Goal: Information Seeking & Learning: Learn about a topic

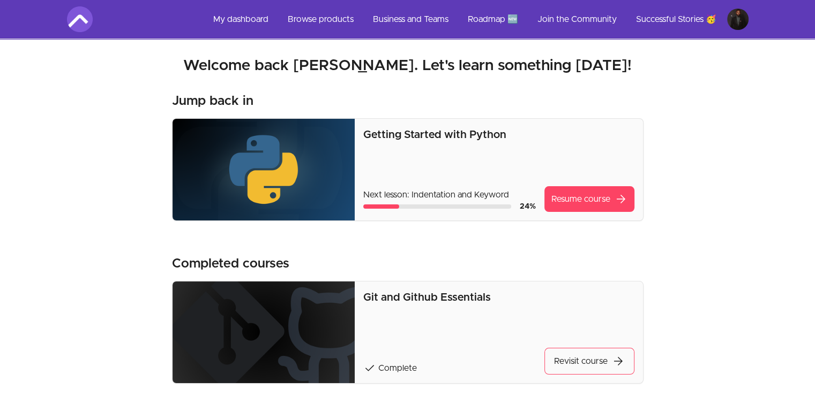
click at [735, 132] on section "Welcome back Daniel! Welcome back Daniel. Let's learn something today! Jump bac…" at bounding box center [407, 369] width 715 height 661
click at [315, 19] on link "Browse products" at bounding box center [320, 19] width 83 height 26
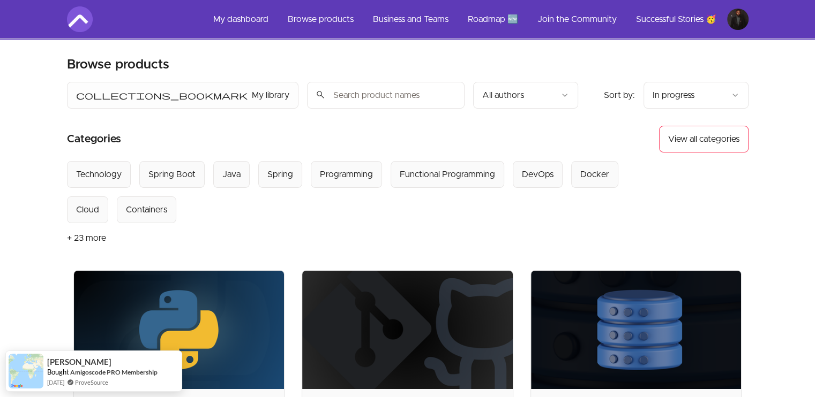
click at [307, 96] on input "search" at bounding box center [385, 95] width 157 height 27
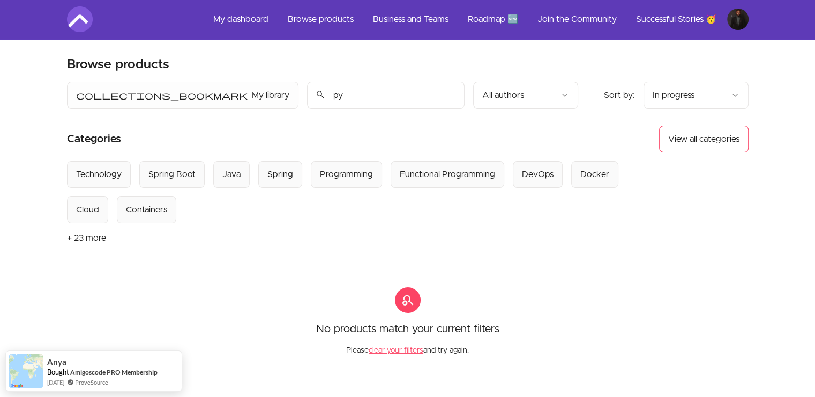
type input "p"
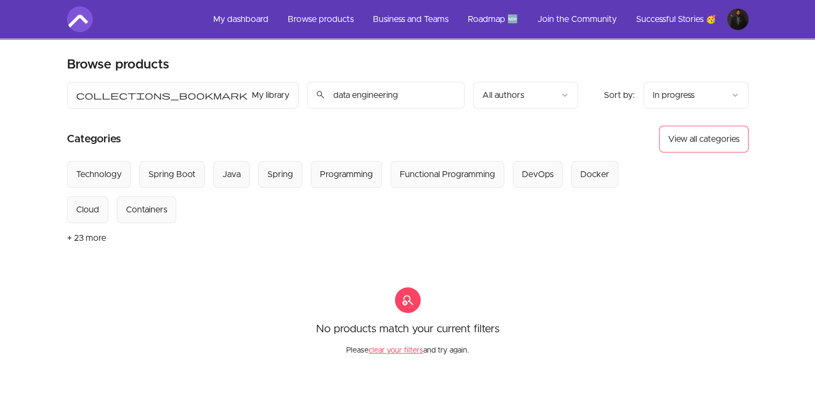
type input "data engineering"
click at [87, 235] on button "+ 23 more" at bounding box center [86, 238] width 39 height 30
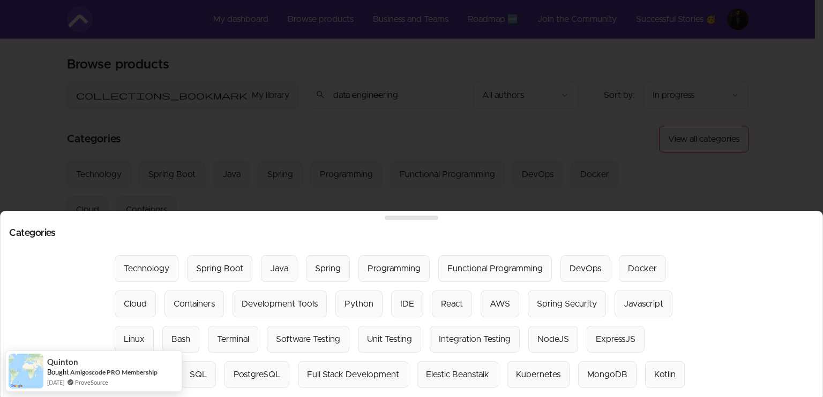
click at [755, 296] on section "Select from all categories: Technology Spring Boot Java Spring Programming Func…" at bounding box center [411, 321] width 804 height 133
click at [344, 298] on div "Python" at bounding box center [358, 304] width 29 height 13
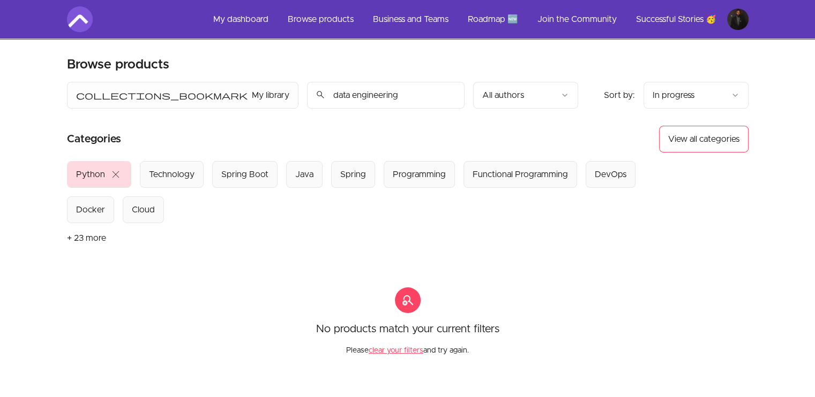
click at [358, 96] on input "data engineering" at bounding box center [385, 95] width 157 height 27
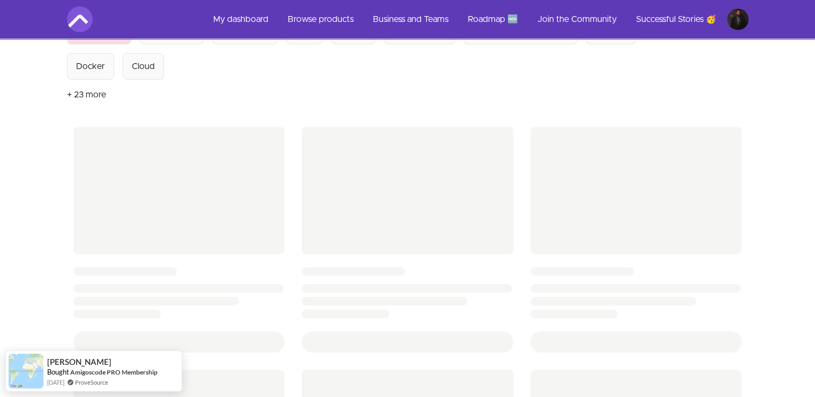
scroll to position [171, 0]
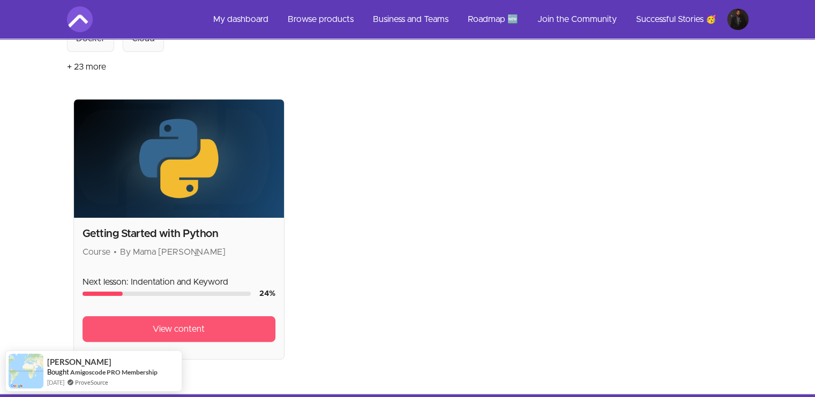
click at [153, 325] on span "View content" at bounding box center [179, 329] width 52 height 13
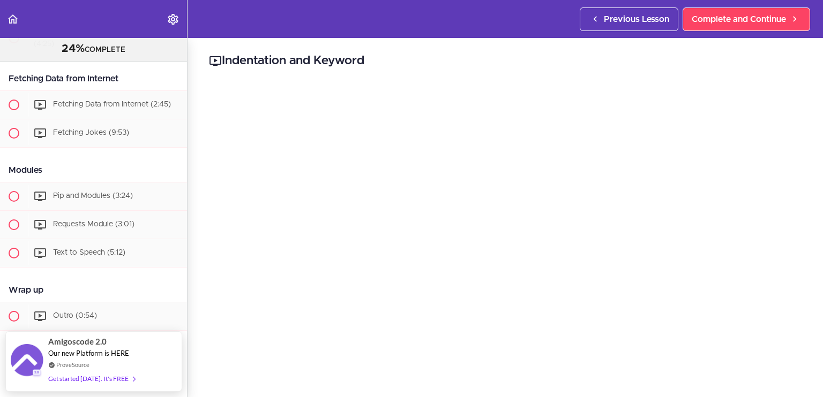
scroll to position [1691, 0]
